Goal: Use online tool/utility: Use online tool/utility

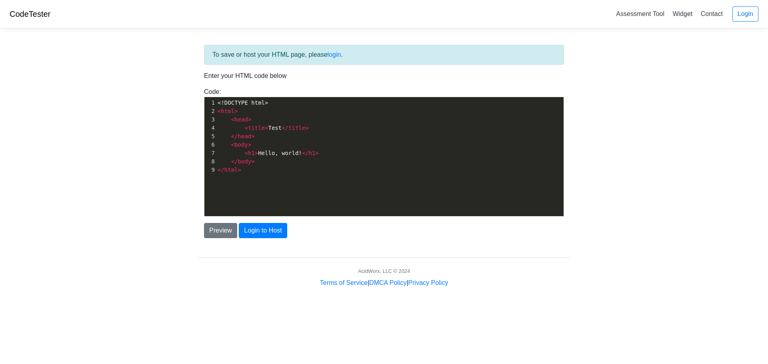
click at [278, 165] on pre "</ body >" at bounding box center [393, 162] width 354 height 8
type textarea "<!DOCTYPE html> <html> <head> <title>Test</title> </head> <body> <h1>Hello, wor…"
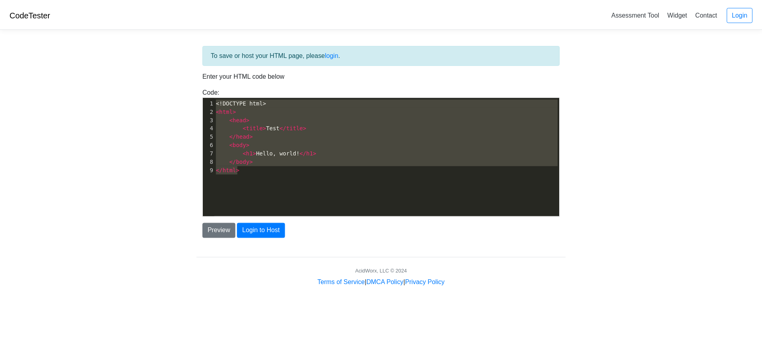
scroll to position [3398, 0]
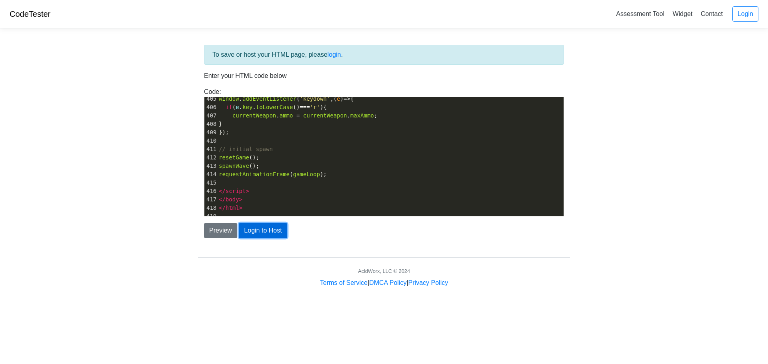
click at [273, 234] on button "Login to Host" at bounding box center [263, 230] width 48 height 15
click at [218, 231] on button "Preview" at bounding box center [220, 230] width 33 height 15
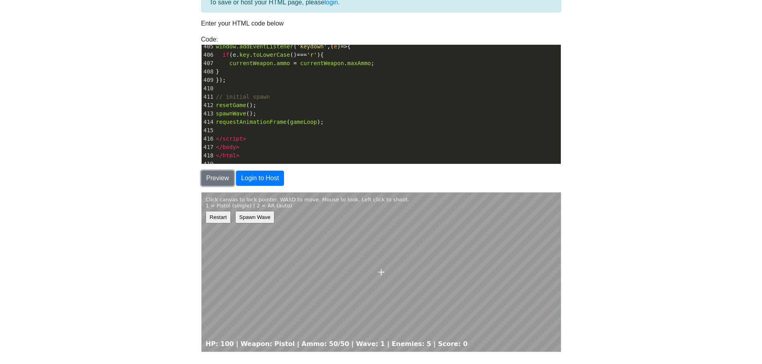
scroll to position [112, 0]
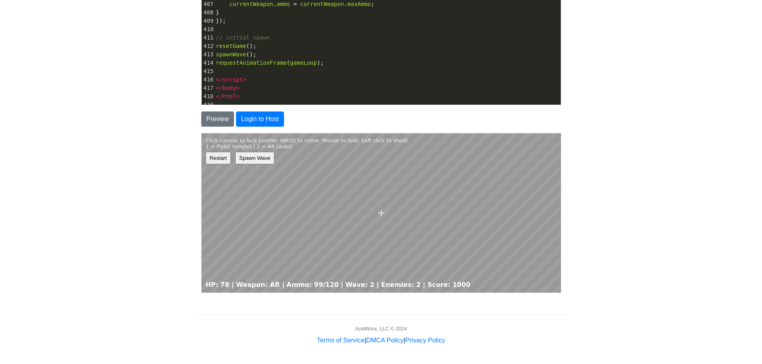
click at [254, 156] on button "Spawn Wave" at bounding box center [253, 158] width 39 height 12
click at [253, 158] on button "Spawn Wave" at bounding box center [253, 158] width 39 height 12
